Goal: Use online tool/utility: Utilize a website feature to perform a specific function

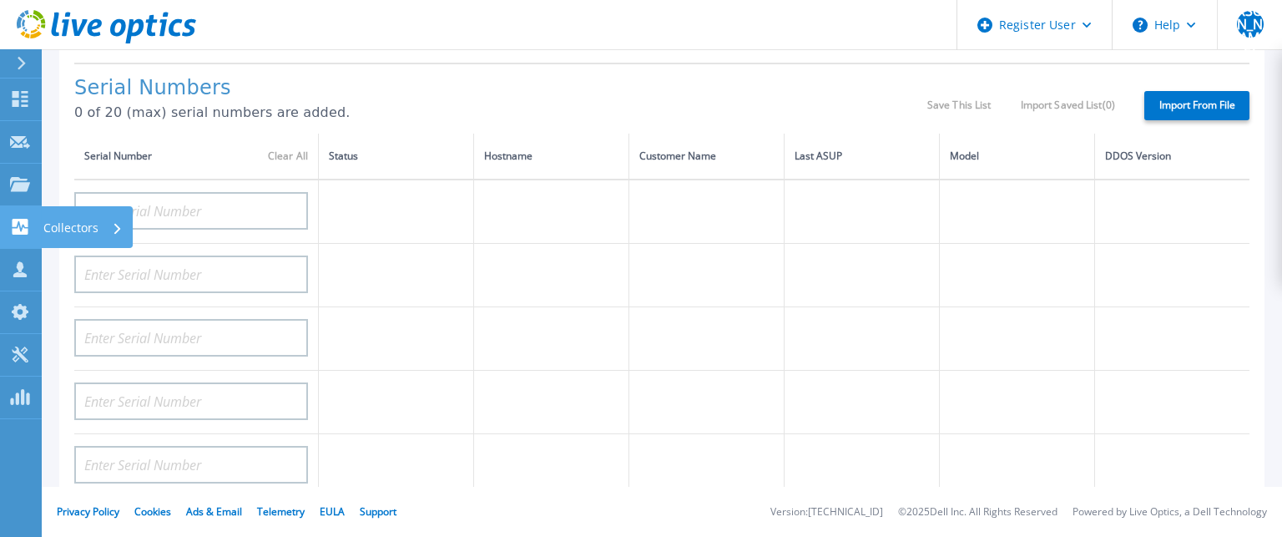
click at [109, 229] on div "Collectors" at bounding box center [82, 227] width 79 height 43
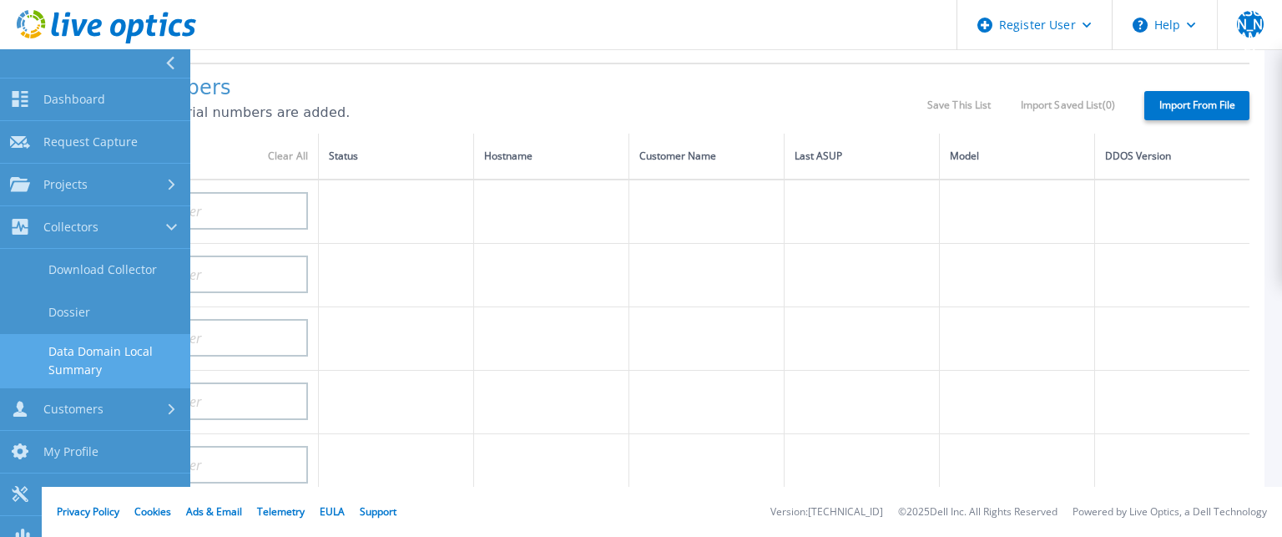
click at [90, 364] on link "Data Domain Local Summary" at bounding box center [95, 360] width 190 height 53
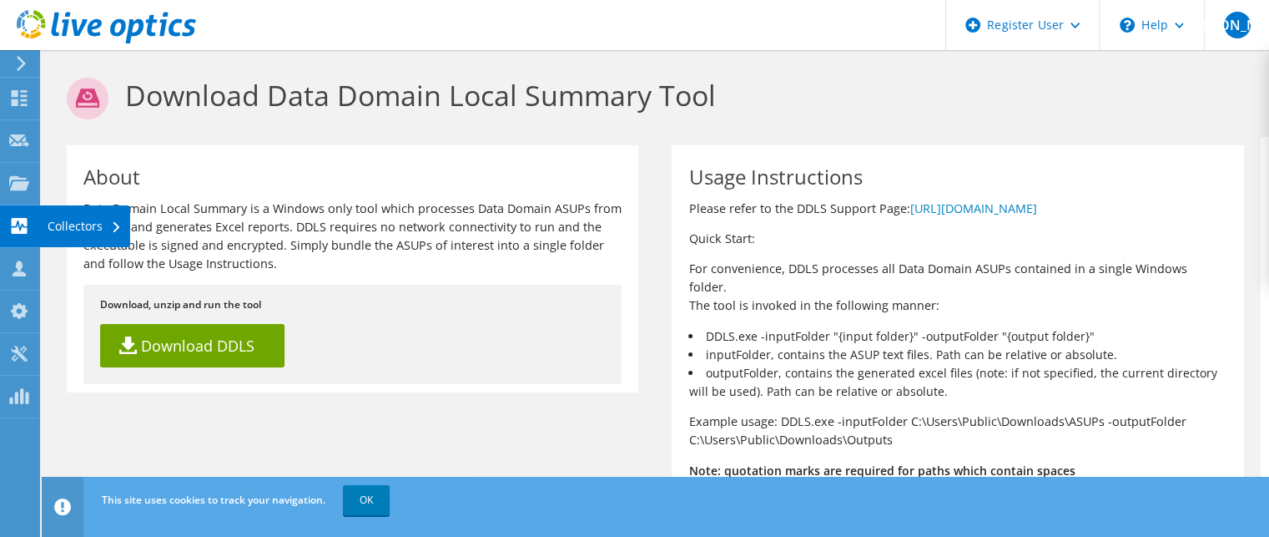
click at [98, 225] on div "Collectors" at bounding box center [84, 226] width 91 height 42
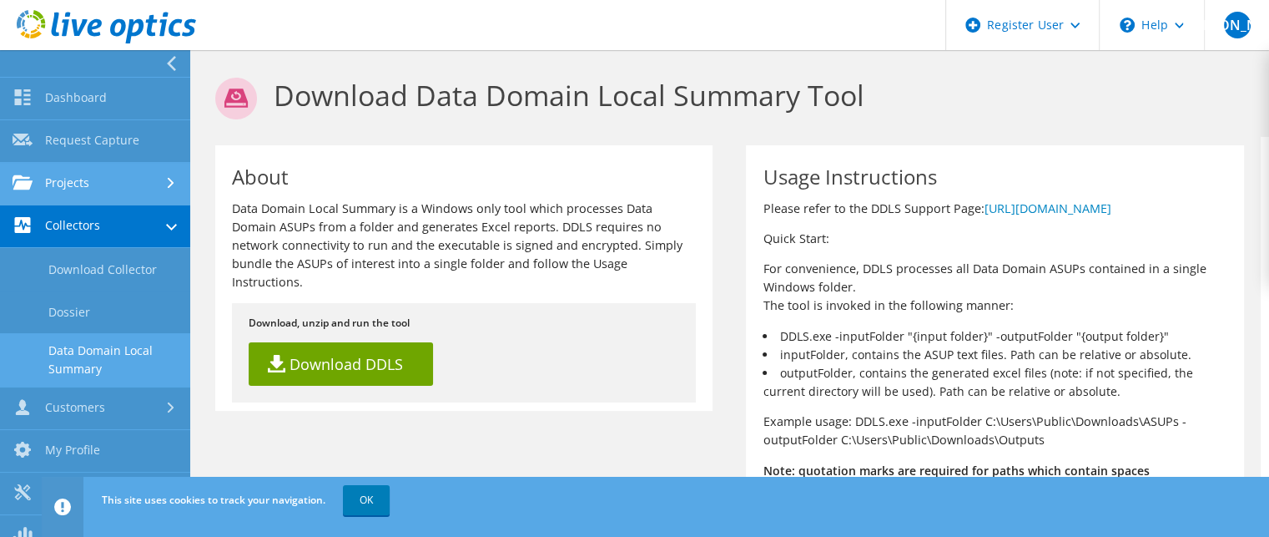
click at [176, 184] on div at bounding box center [173, 183] width 18 height 11
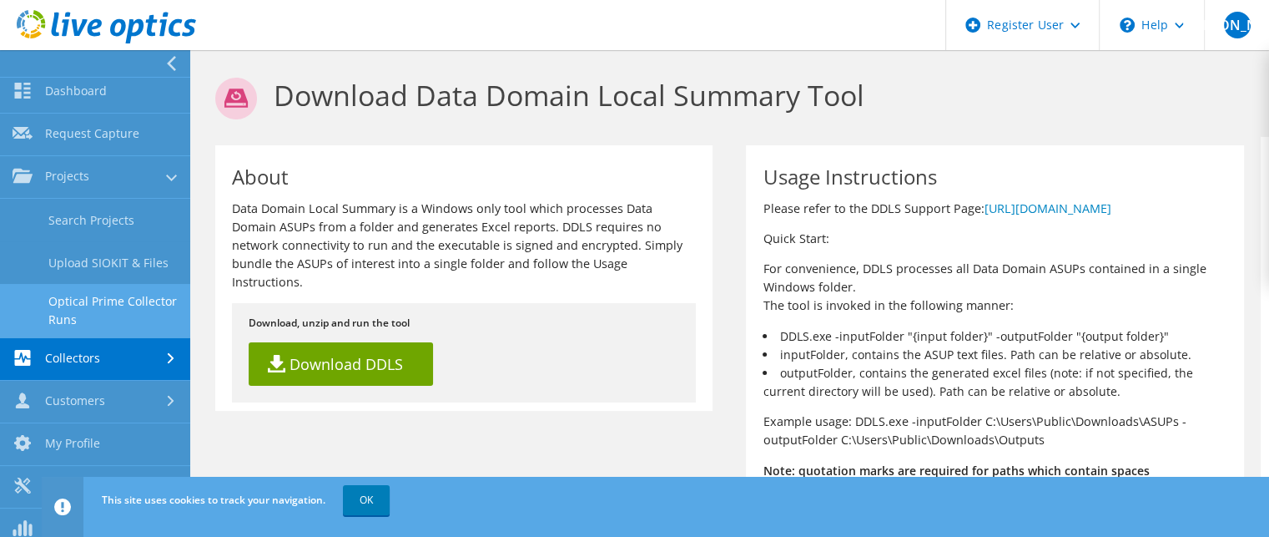
scroll to position [18, 0]
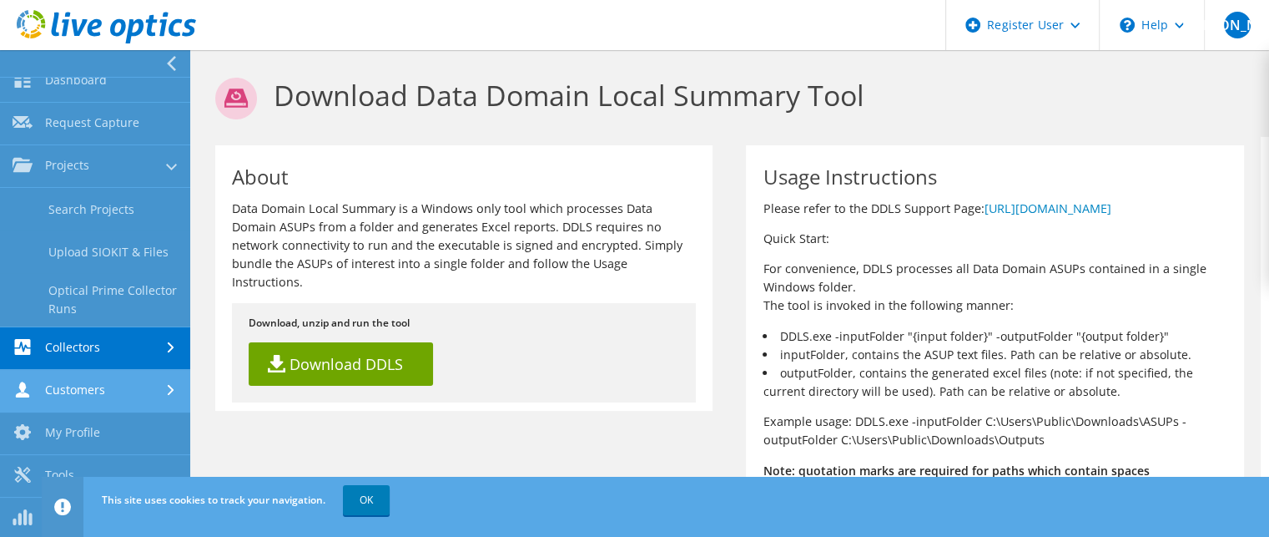
click at [100, 383] on link "Customers" at bounding box center [95, 391] width 190 height 43
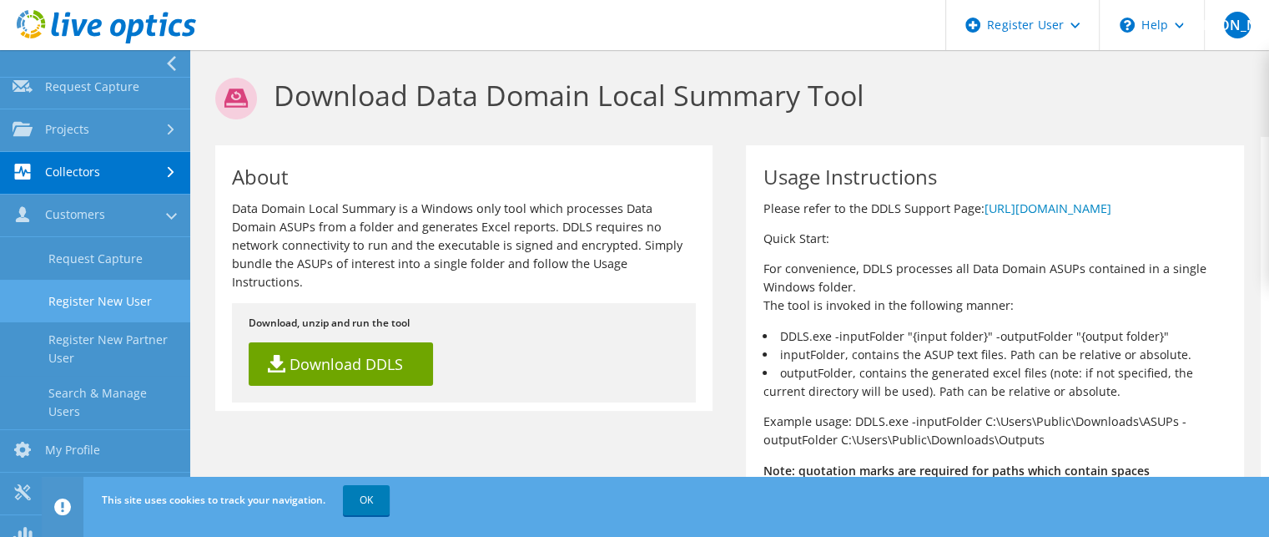
scroll to position [71, 0]
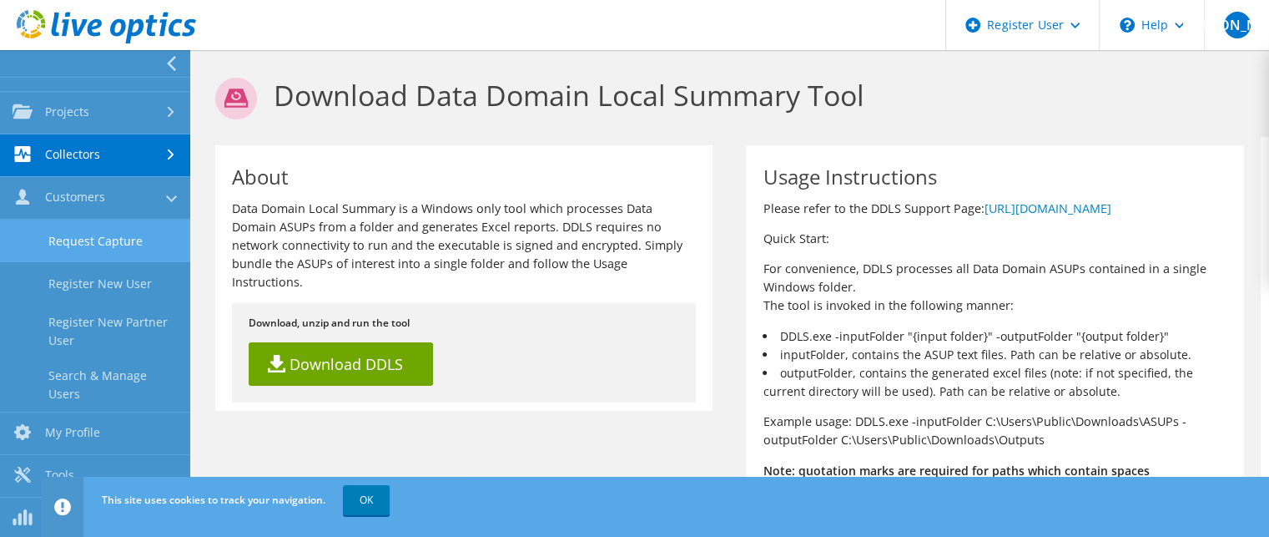
click at [129, 239] on link "Request Capture" at bounding box center [95, 240] width 190 height 43
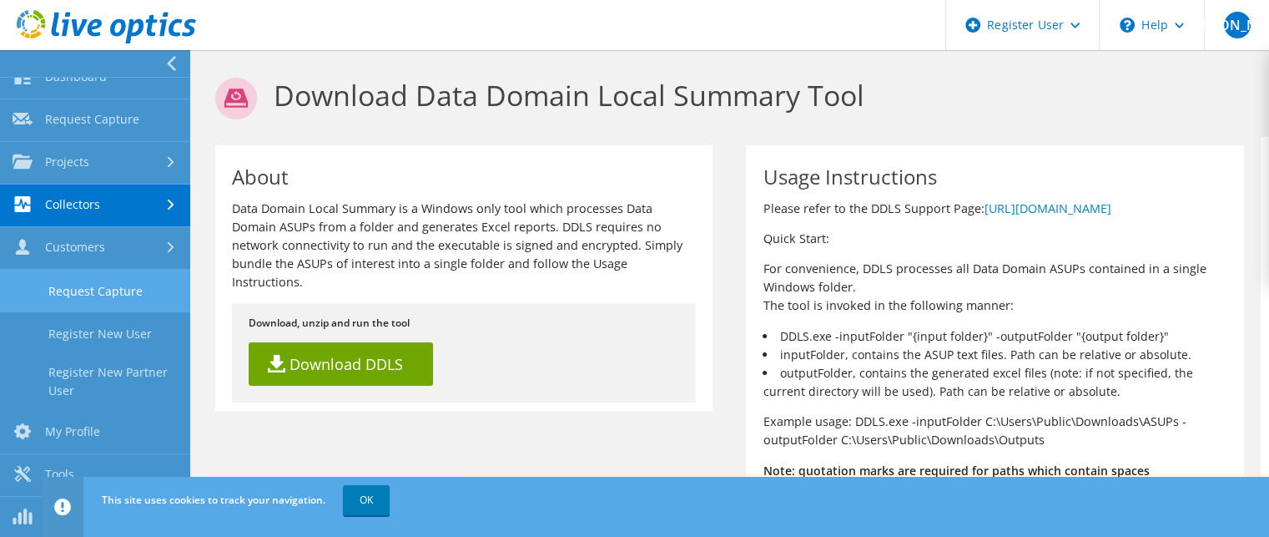
scroll to position [0, 0]
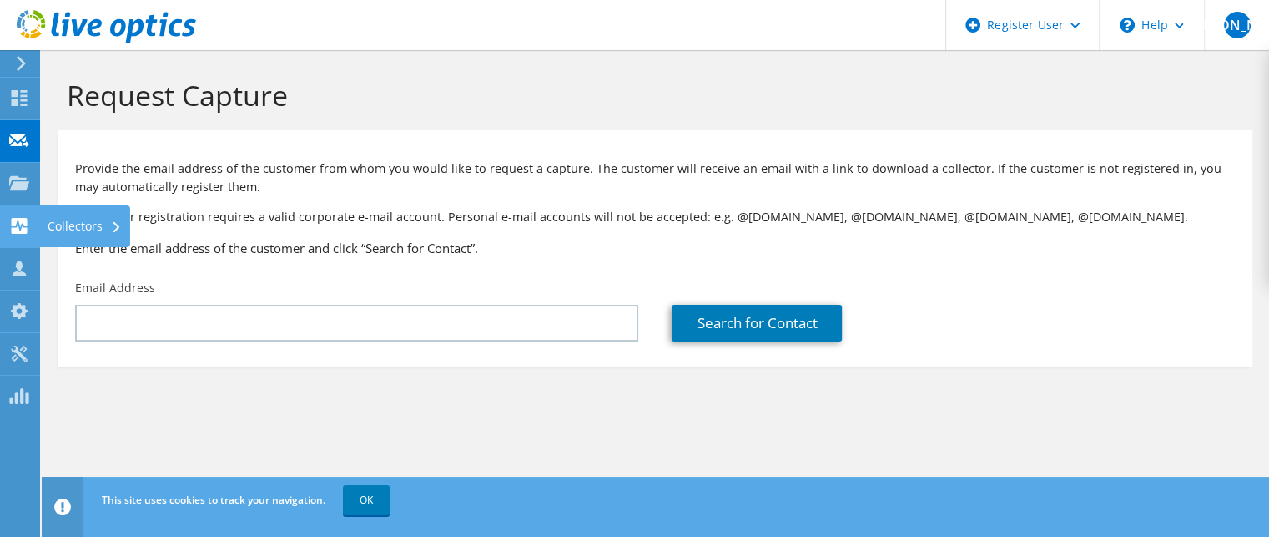
click at [85, 227] on div "Collectors" at bounding box center [84, 226] width 91 height 42
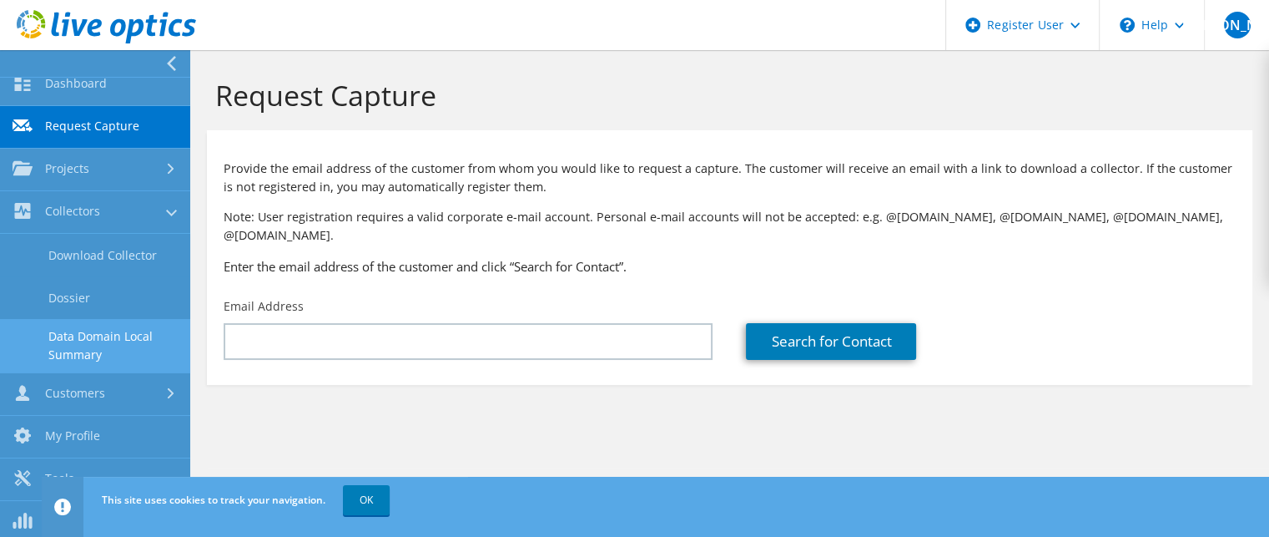
scroll to position [18, 0]
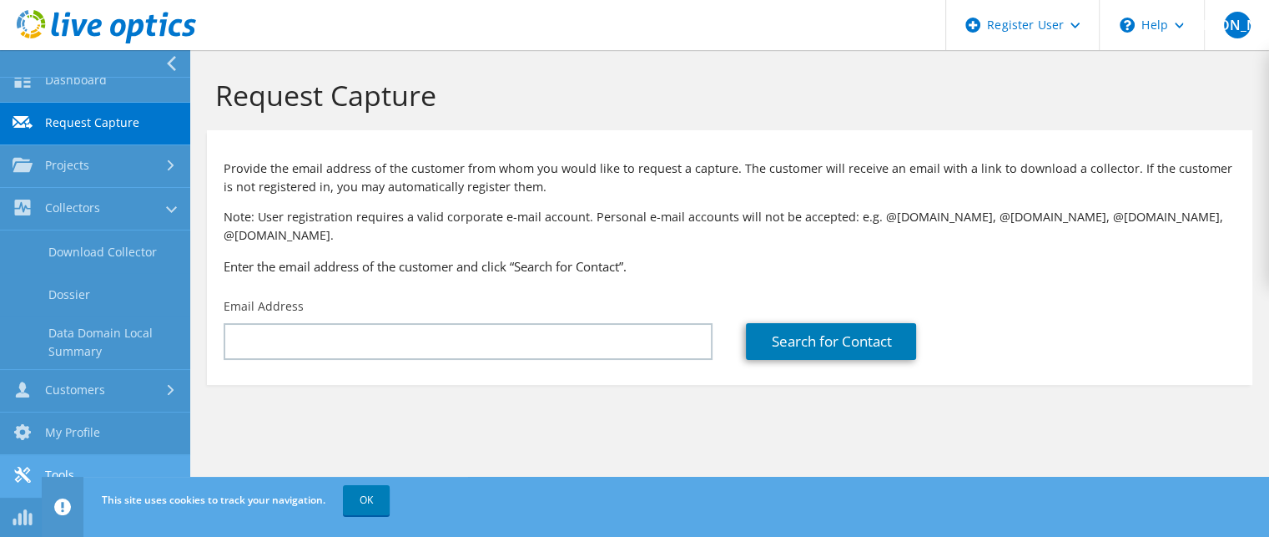
click at [72, 466] on link "Tools" at bounding box center [95, 476] width 190 height 43
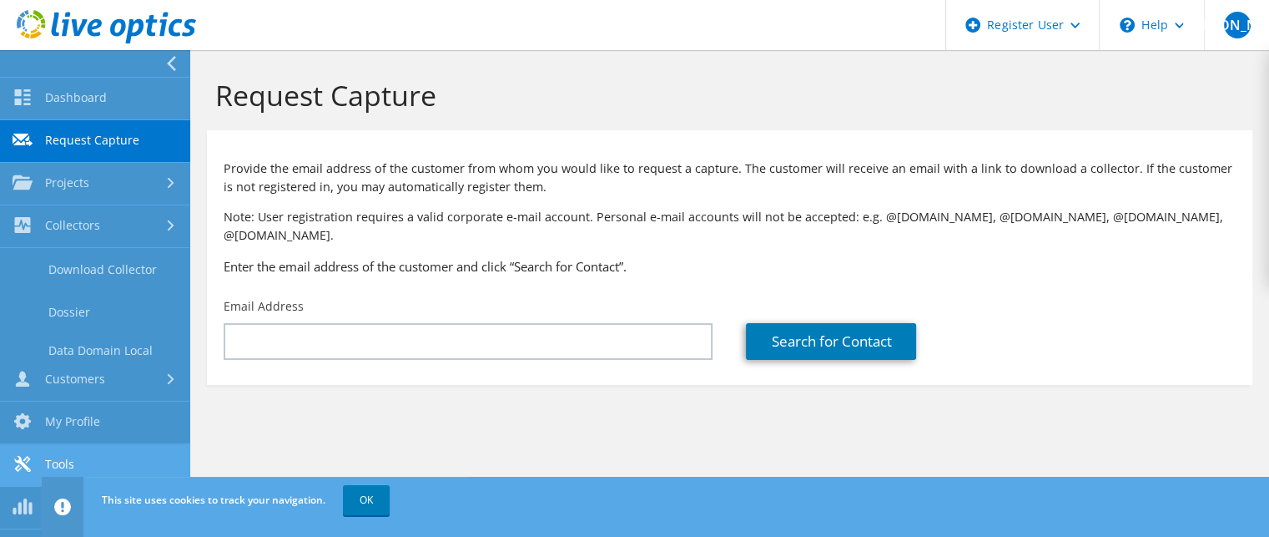
scroll to position [0, 0]
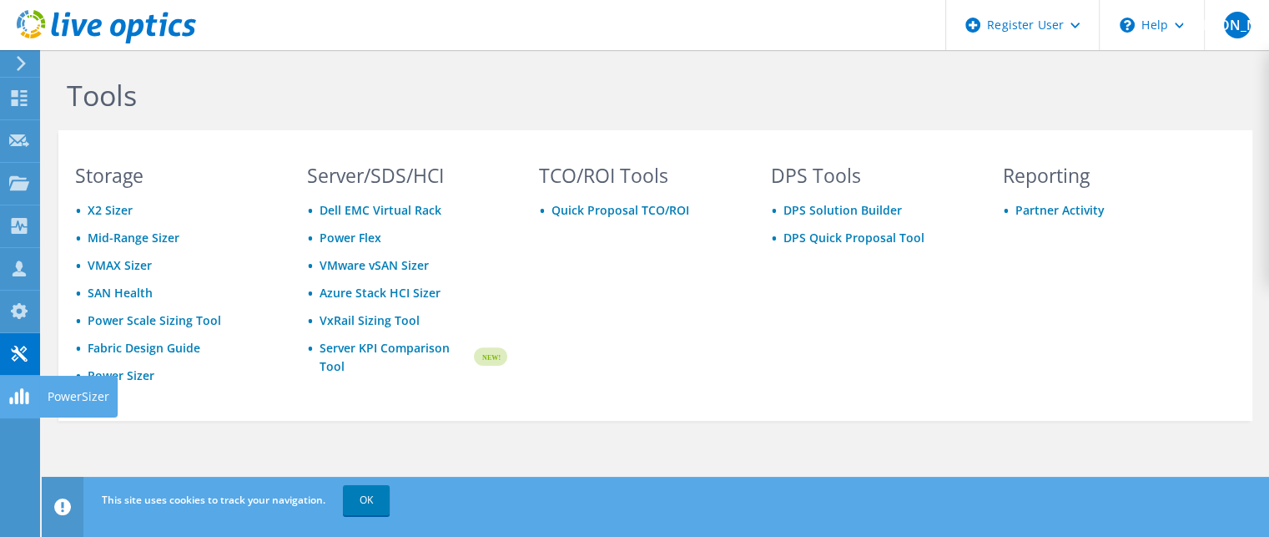
click at [77, 396] on div "PowerSizer" at bounding box center [78, 396] width 78 height 42
